Goal: Download file/media

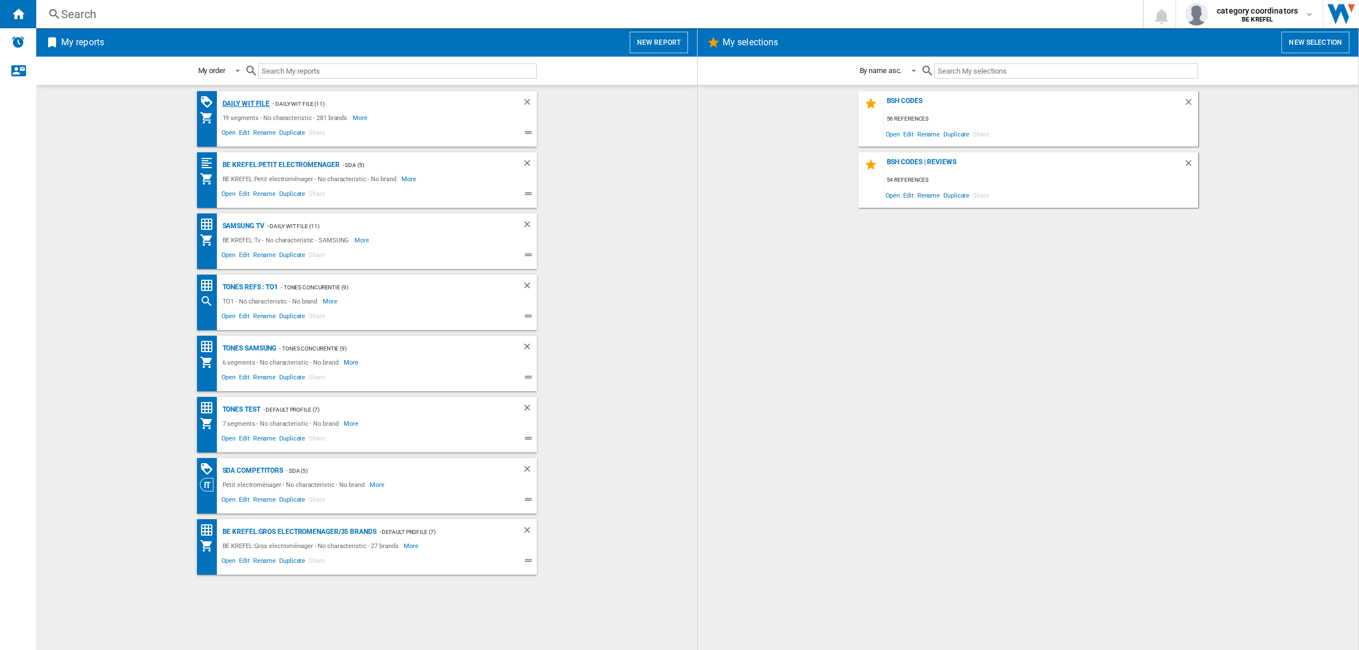
click at [254, 106] on div "Daily WIT file" at bounding box center [245, 104] width 50 height 14
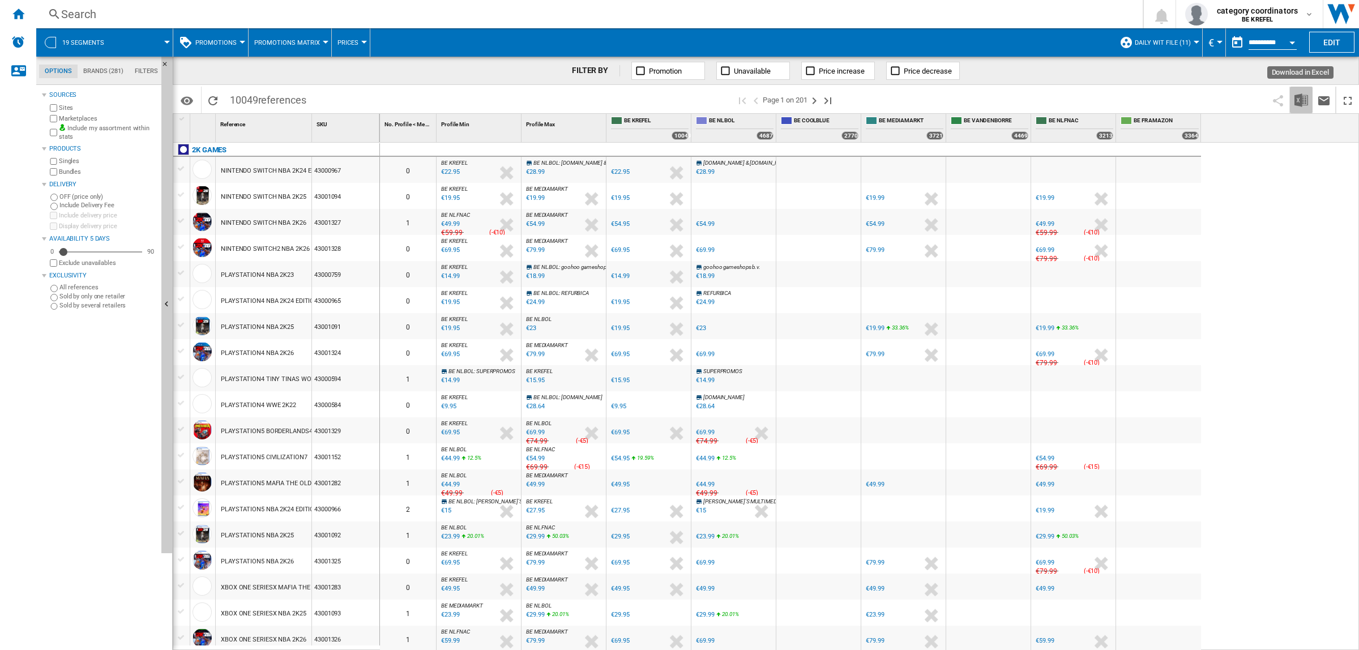
click at [1309, 103] on button "Download in Excel" at bounding box center [1301, 100] width 23 height 27
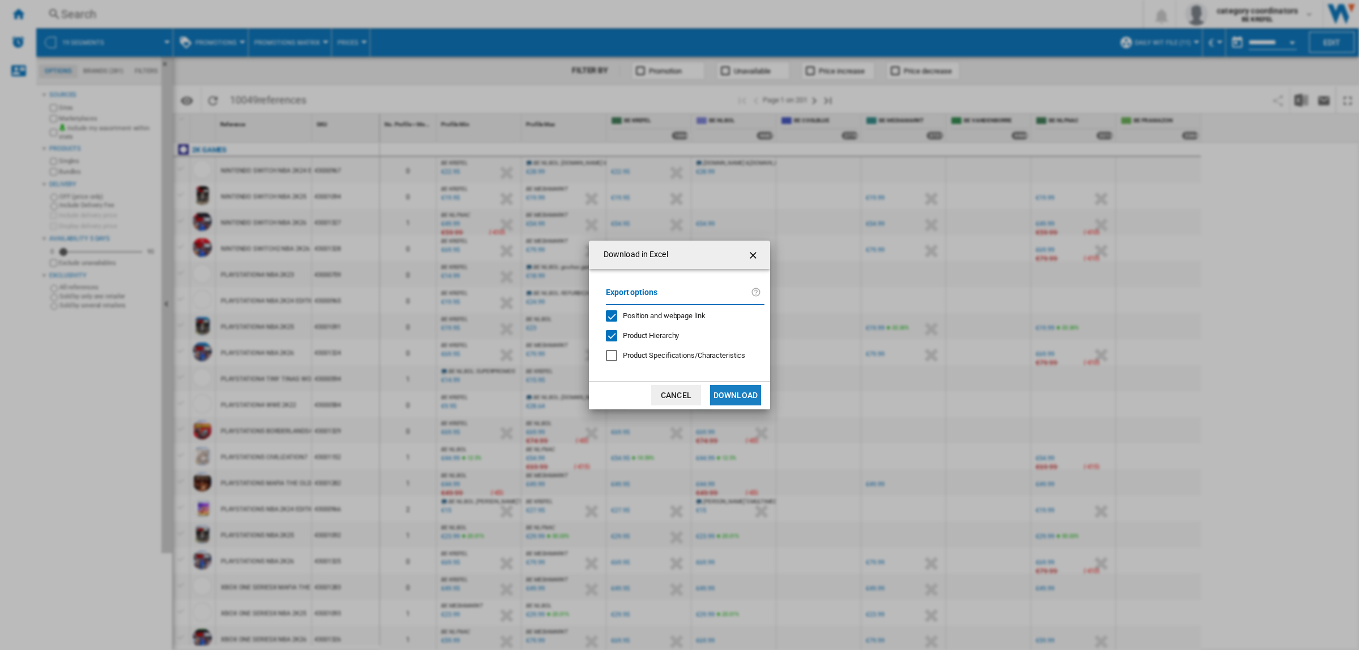
click at [729, 392] on button "Download" at bounding box center [735, 395] width 51 height 20
